Goal: Task Accomplishment & Management: Use online tool/utility

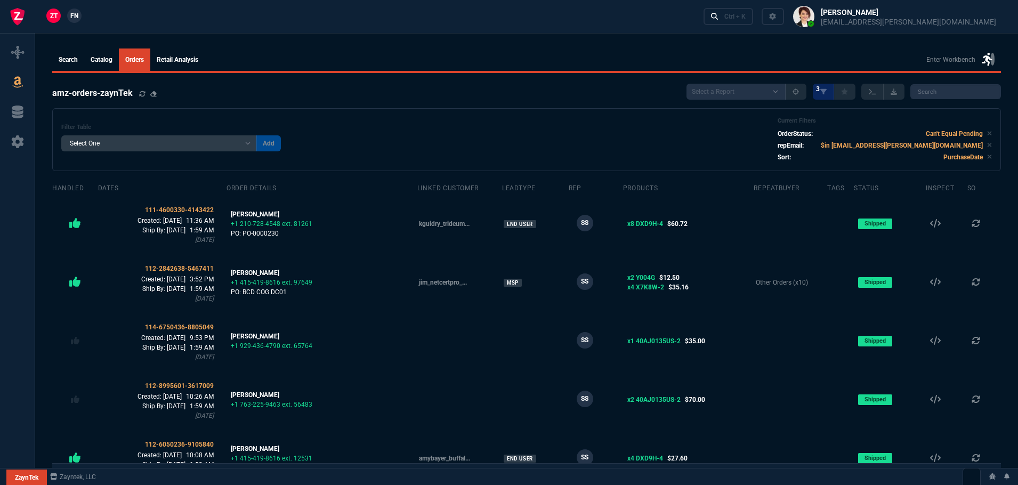
select select
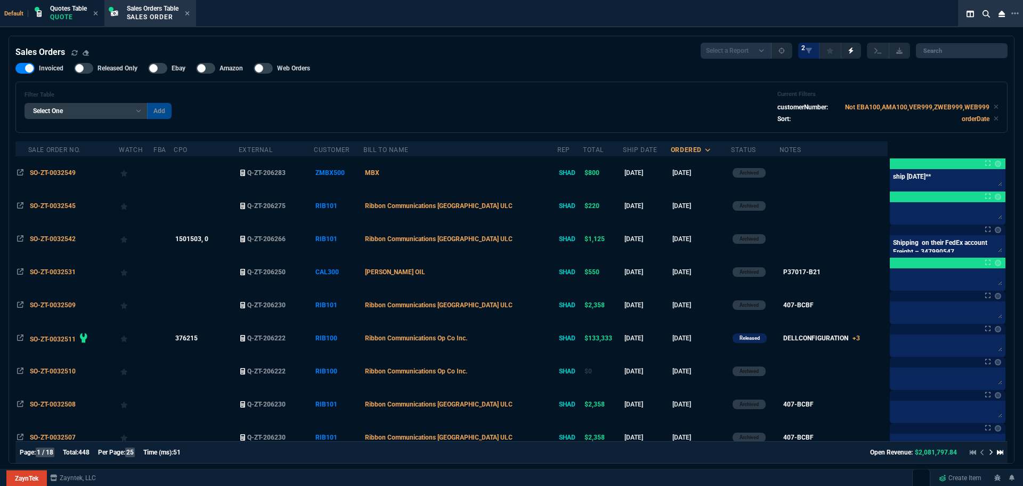
select select "4: SHAD"
select select
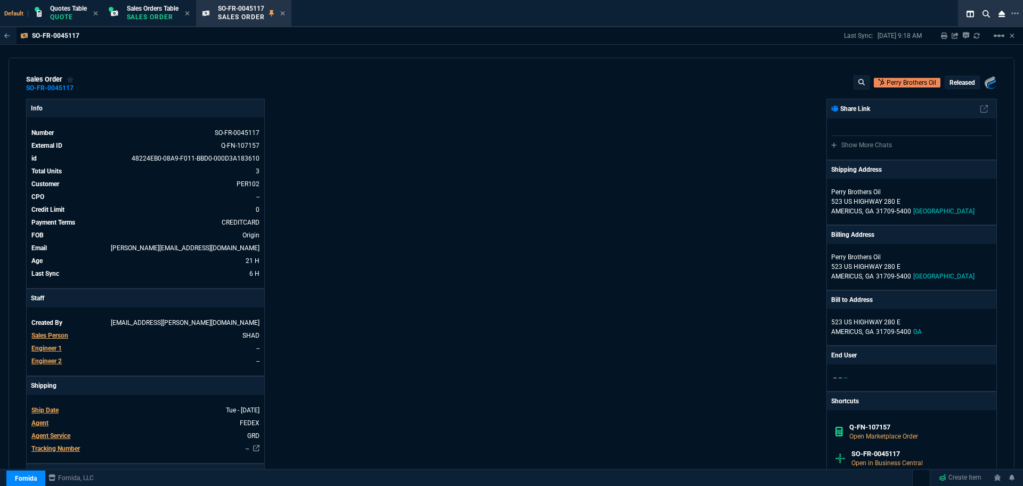
select select "4: SHAD"
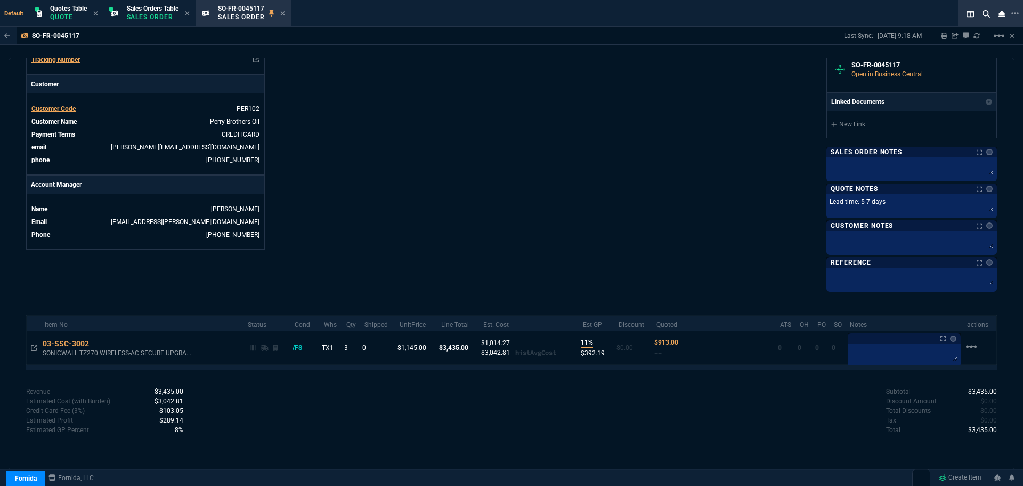
scroll to position [175, 0]
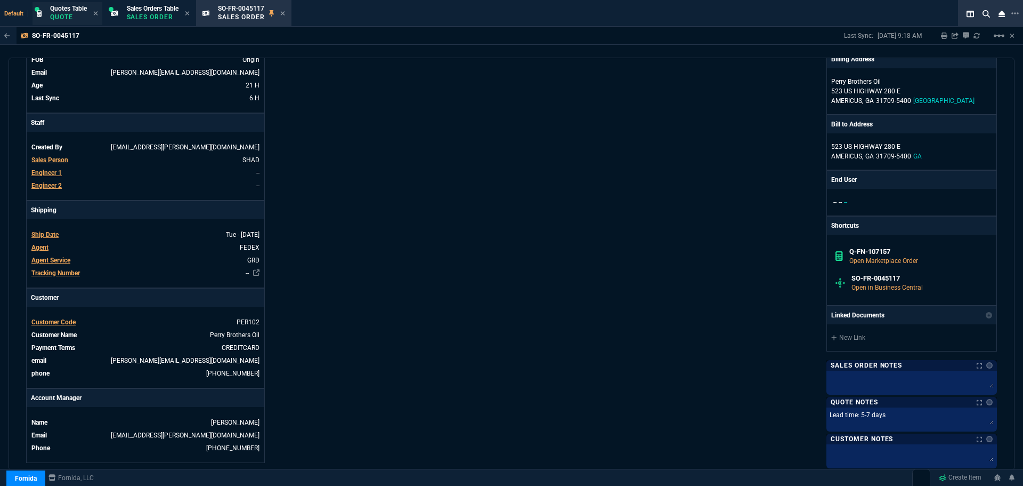
click at [61, 12] on div "Quotes Table Quote" at bounding box center [68, 13] width 37 height 19
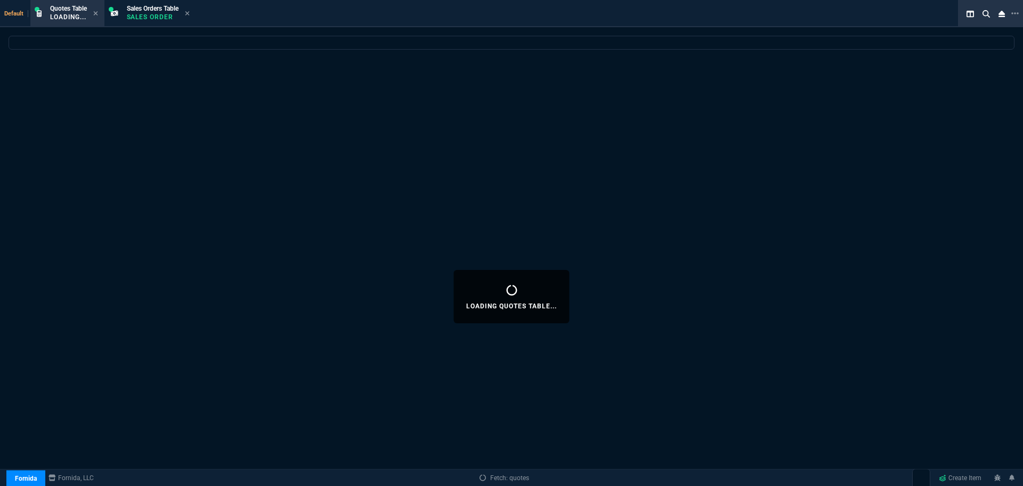
select select
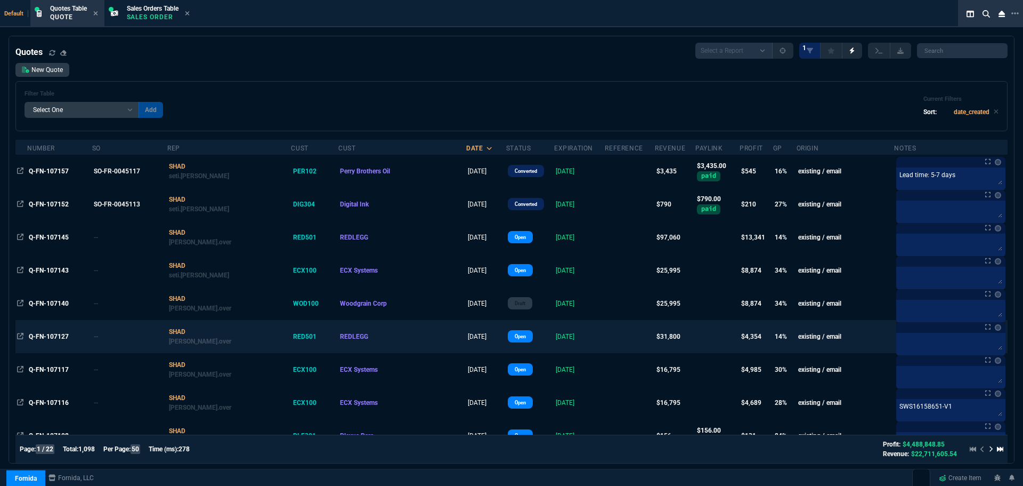
scroll to position [213, 0]
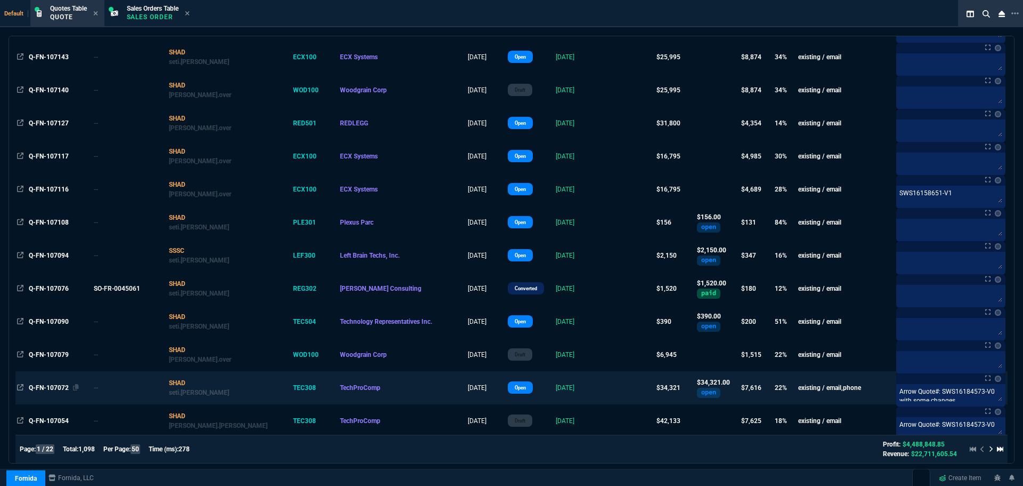
click at [56, 388] on span "Q-FN-107072" at bounding box center [49, 387] width 40 height 7
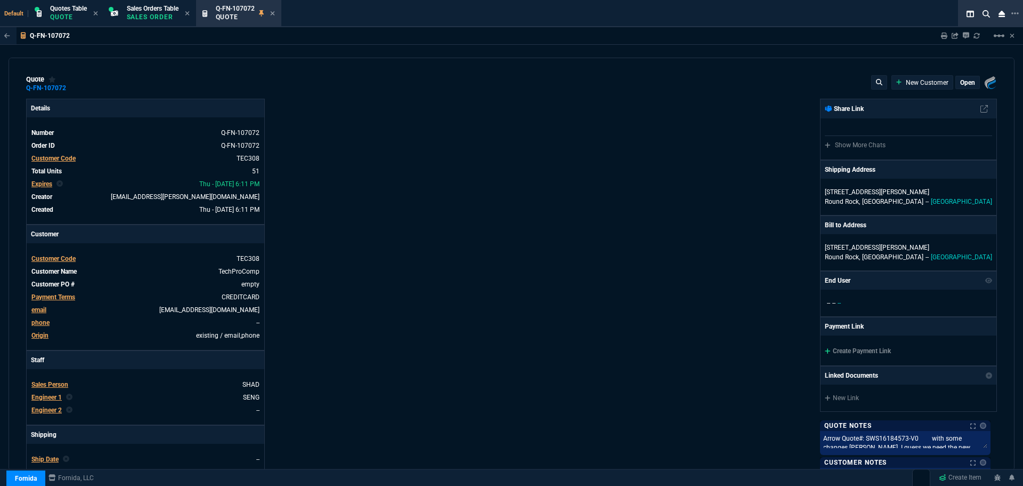
type input "21"
type input "2874"
type input "25"
type input "550"
type input "78"
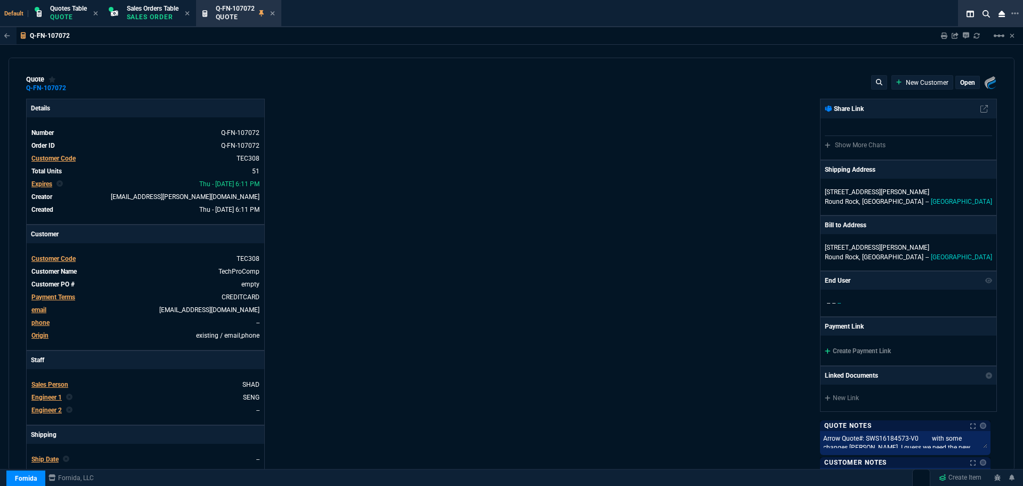
type input "175"
type input "25"
type input "115"
type input "50"
type input "25"
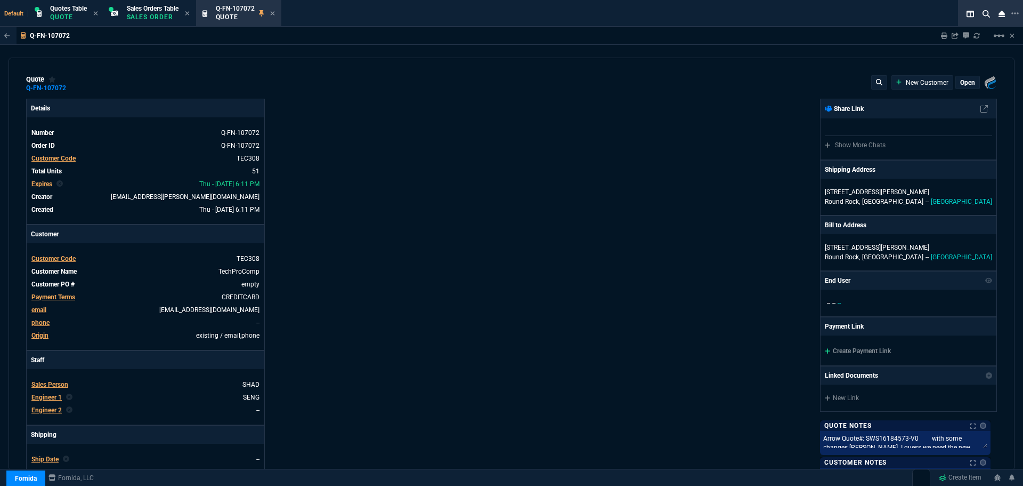
type input "100"
type input "17"
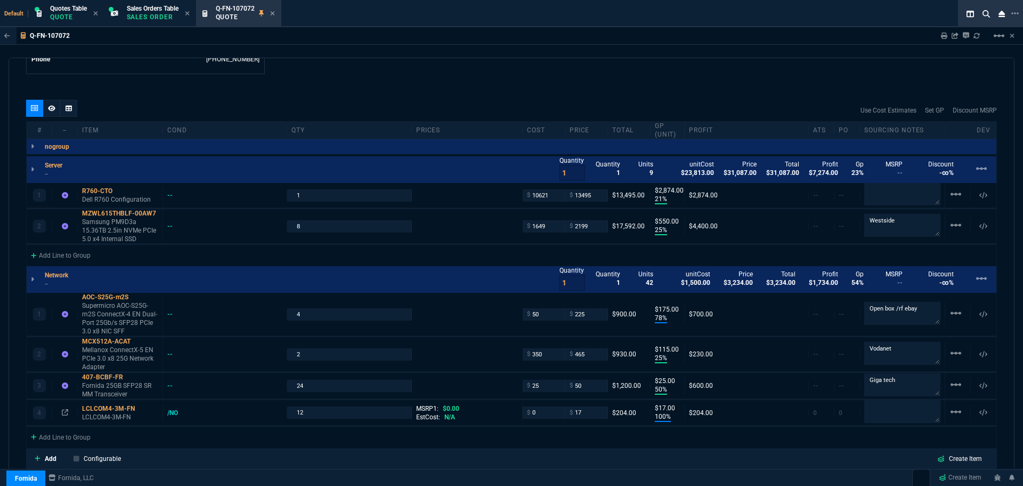
scroll to position [368, 0]
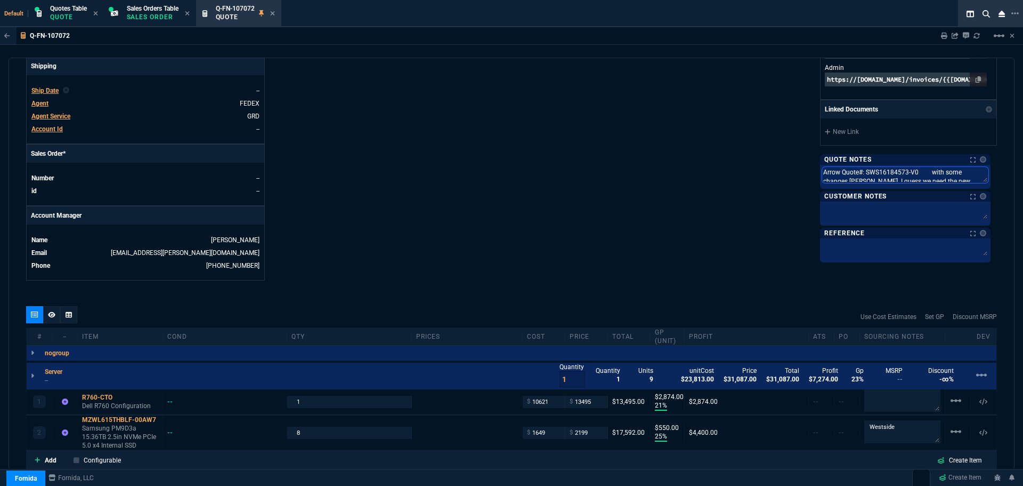
click at [976, 177] on textarea "Arrow Quote#: SWS16184573-V0 with some changes steven made. I guess we need the…" at bounding box center [905, 175] width 166 height 16
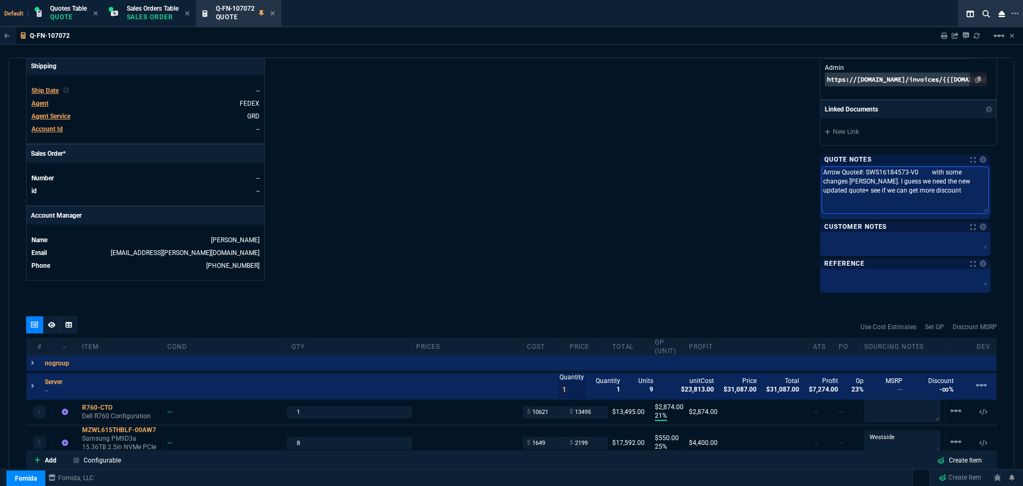
drag, startPoint x: 823, startPoint y: 172, endPoint x: 985, endPoint y: 180, distance: 162.2
click at [985, 180] on textarea "Arrow Quote#: SWS16184573-V0 with some changes steven made. I guess we need the…" at bounding box center [905, 190] width 166 height 46
paste textarea "2"
type textarea "Arrow Quote#: SWS16184573-V2 see if we can get more discount"
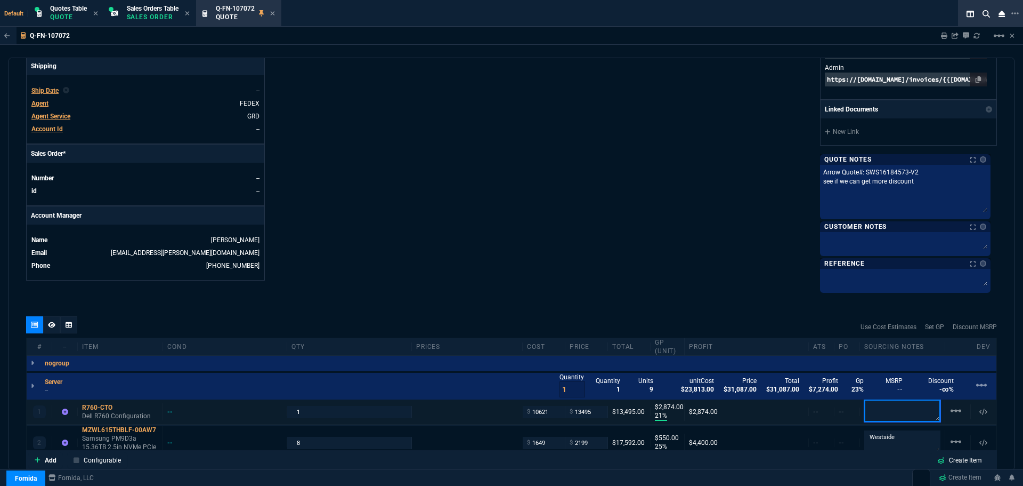
click at [878, 411] on p at bounding box center [902, 411] width 76 height 25
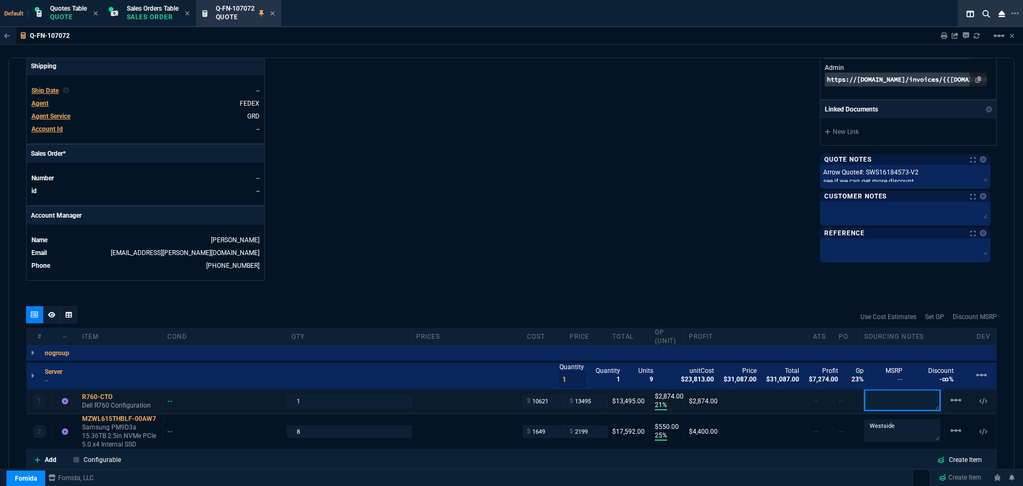
paste textarea "Arrow Quote#: SWS16184573-V2"
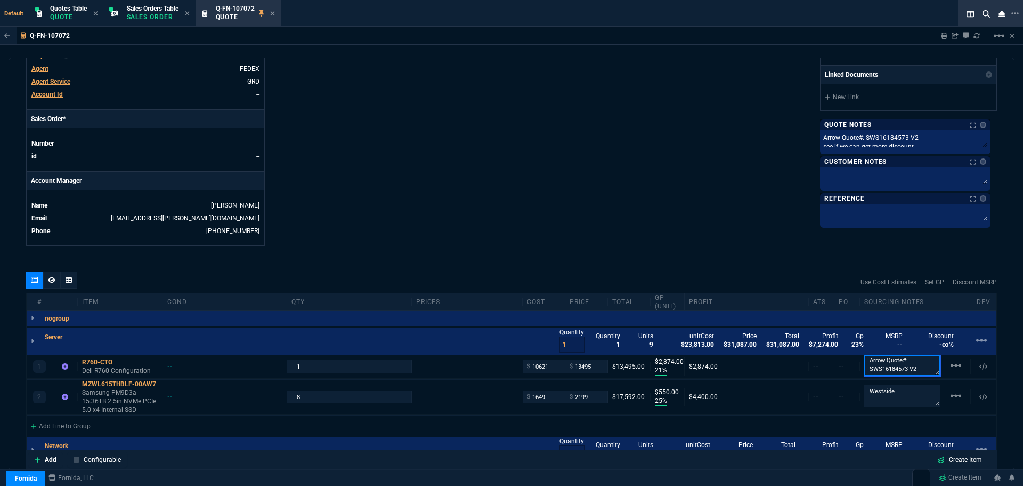
scroll to position [422, 0]
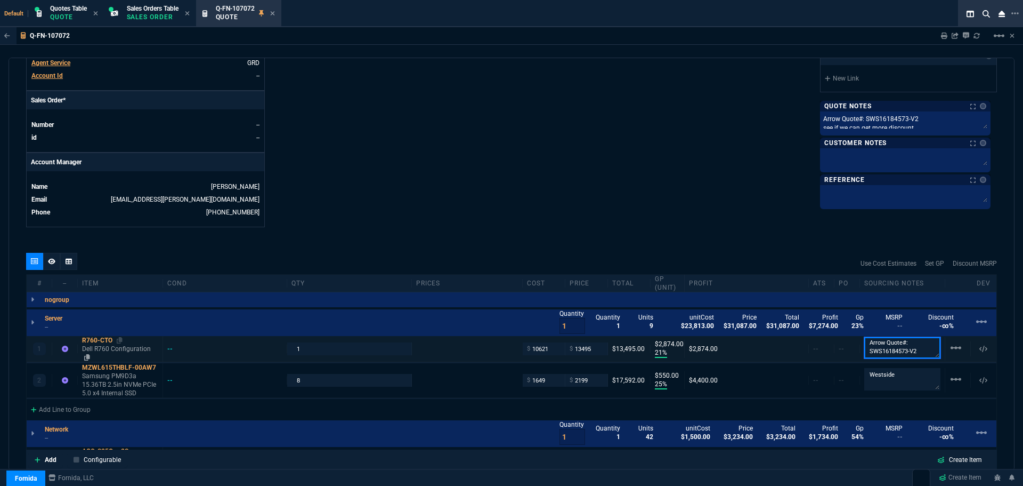
type textarea "Arrow Quote#: SWS16184573-V2"
click at [107, 341] on div "R760-CTO" at bounding box center [120, 340] width 76 height 9
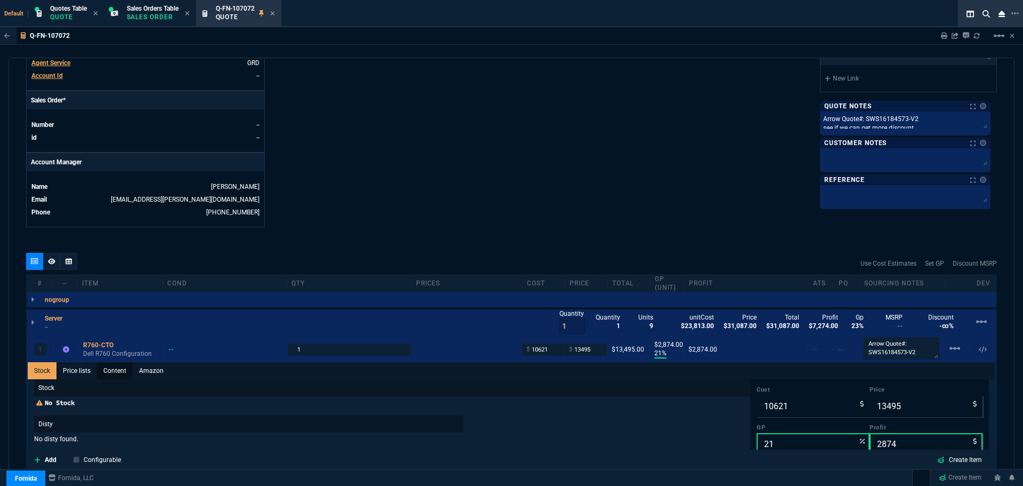
click at [124, 371] on link "Content" at bounding box center [115, 370] width 36 height 17
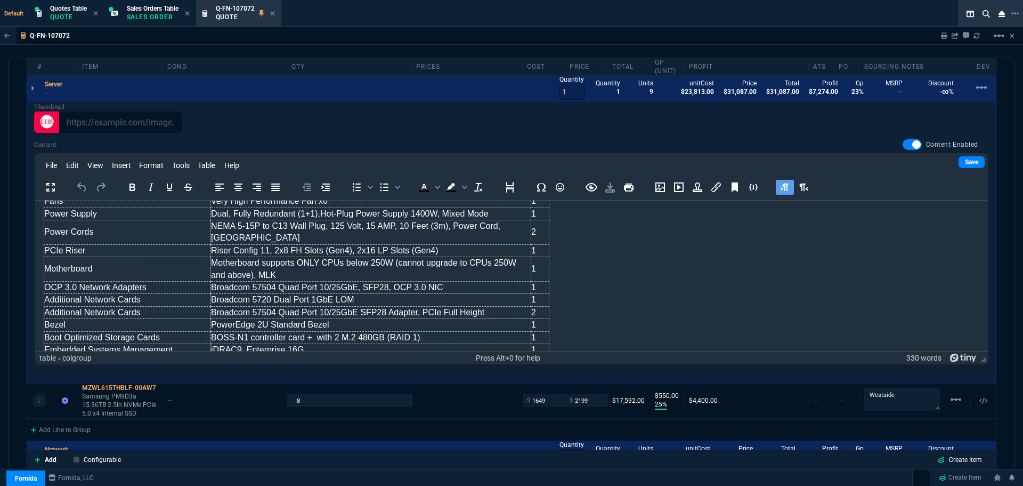
scroll to position [213, 0]
